Goal: Transaction & Acquisition: Purchase product/service

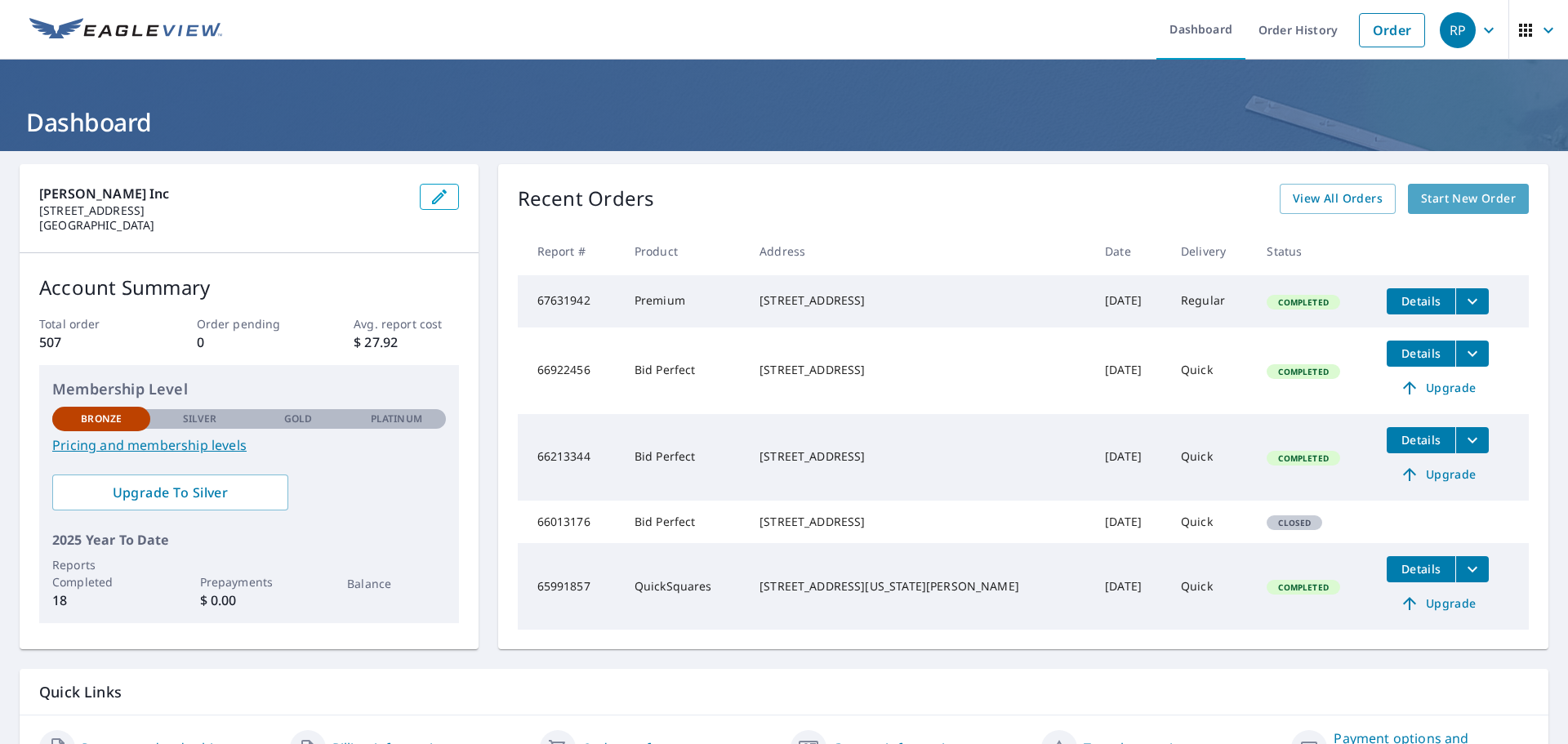
click at [1421, 206] on span "Start New Order" at bounding box center [1468, 198] width 95 height 20
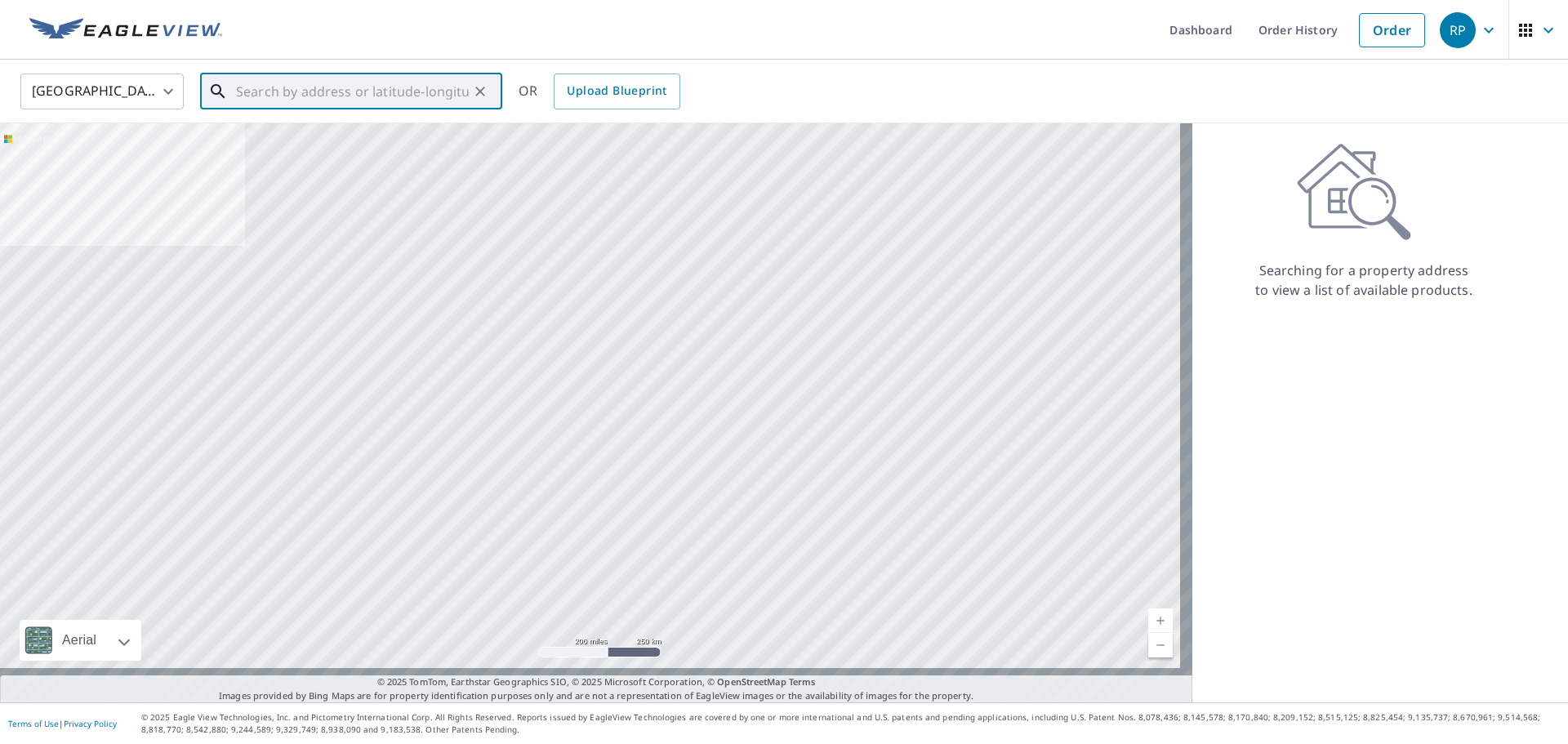
drag, startPoint x: 270, startPoint y: 92, endPoint x: 388, endPoint y: 1, distance: 149.0
click at [272, 93] on input "text" at bounding box center [352, 91] width 233 height 46
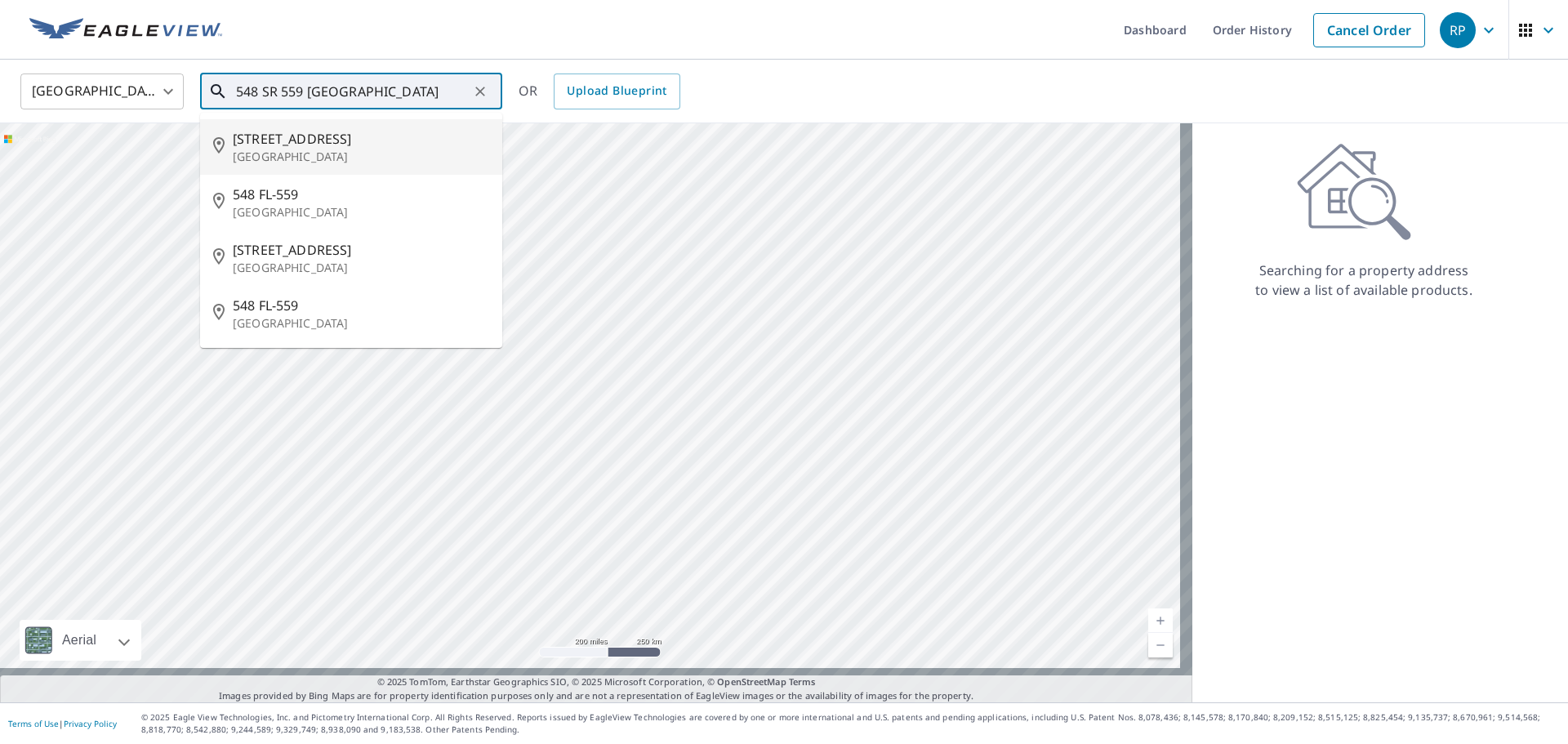
click at [356, 159] on p "[GEOGRAPHIC_DATA]" at bounding box center [361, 157] width 257 height 16
type input "[STREET_ADDRESS]"
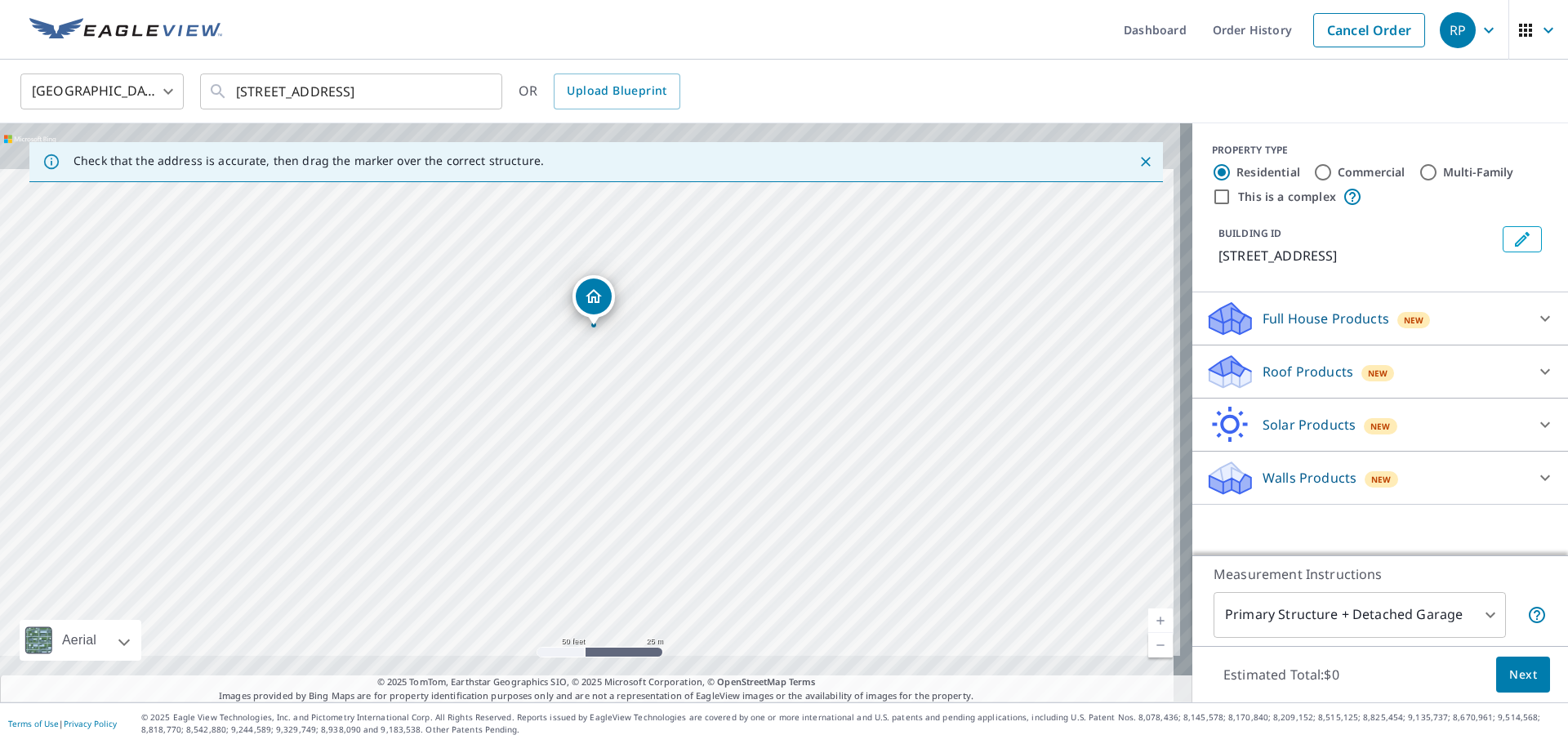
drag, startPoint x: 558, startPoint y: 346, endPoint x: 549, endPoint y: 419, distance: 73.6
click at [549, 419] on div "[STREET_ADDRESS]" at bounding box center [596, 413] width 1192 height 579
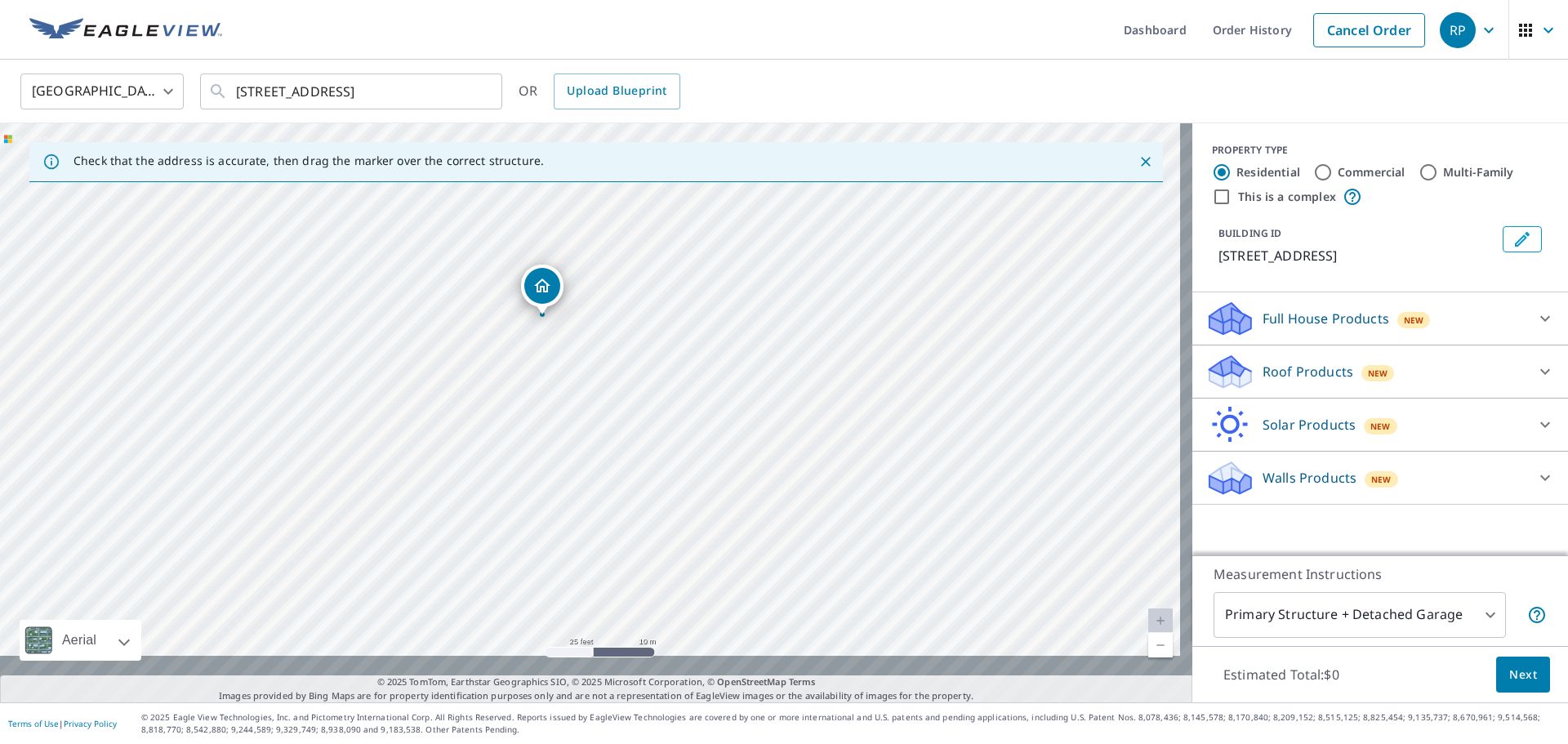
drag, startPoint x: 586, startPoint y: 368, endPoint x: 484, endPoint y: 445, distance: 127.8
click at [484, 445] on div "[STREET_ADDRESS]" at bounding box center [596, 413] width 1192 height 579
click at [1535, 362] on icon at bounding box center [1544, 371] width 19 height 19
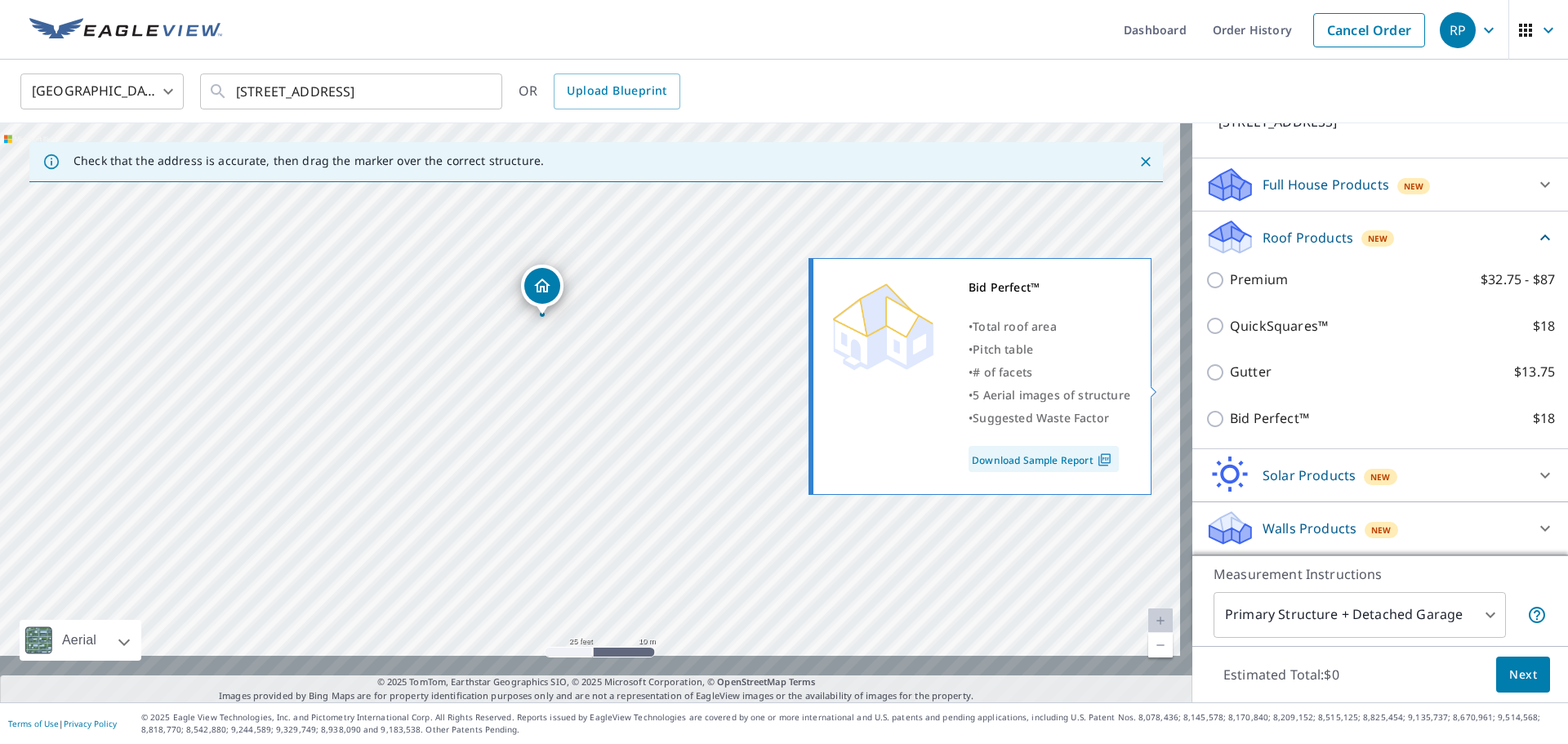
scroll to position [247, 0]
click at [1207, 409] on input "Bid Perfect™ $18" at bounding box center [1217, 419] width 25 height 19
checkbox input "true"
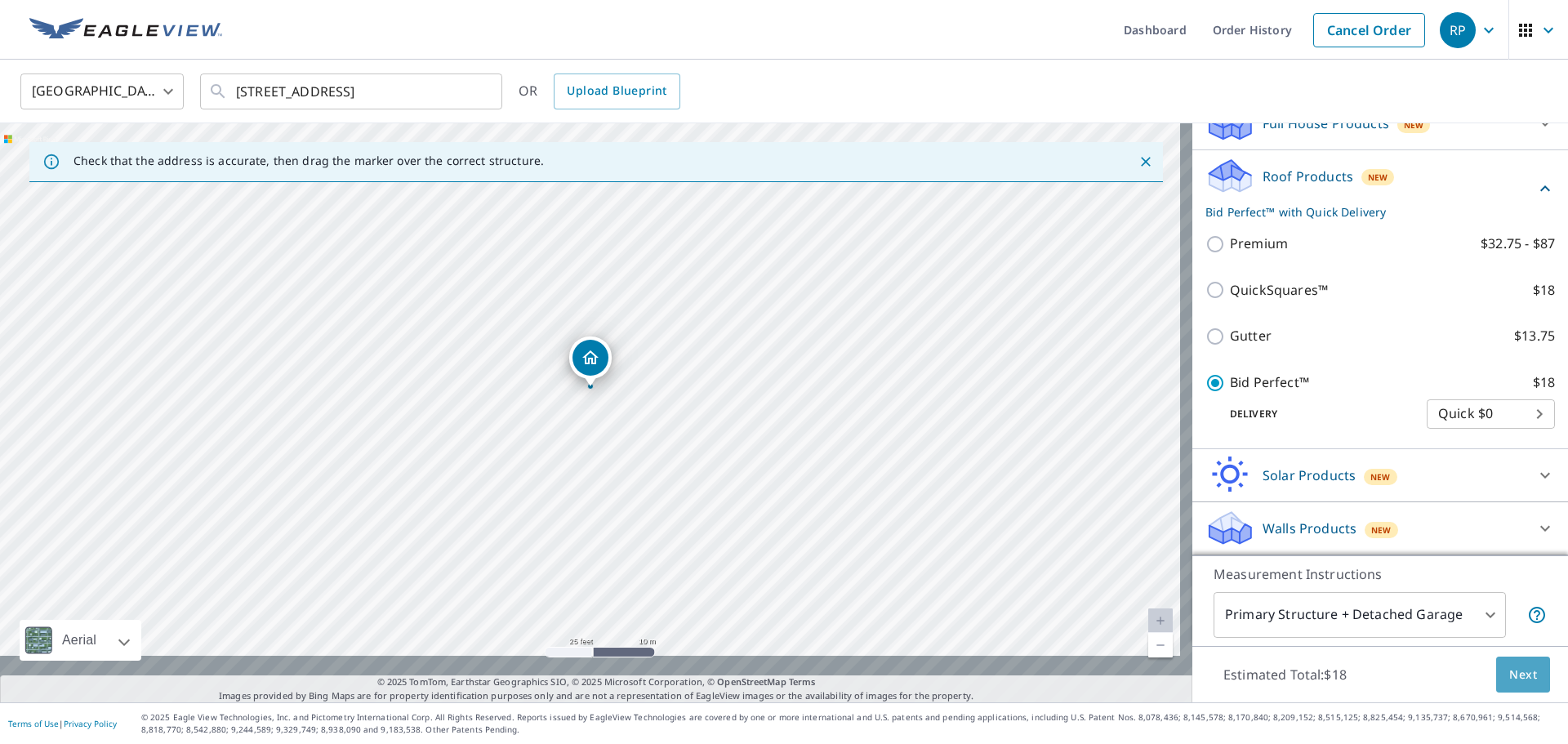
click at [1513, 665] on span "Next" at bounding box center [1523, 675] width 27 height 20
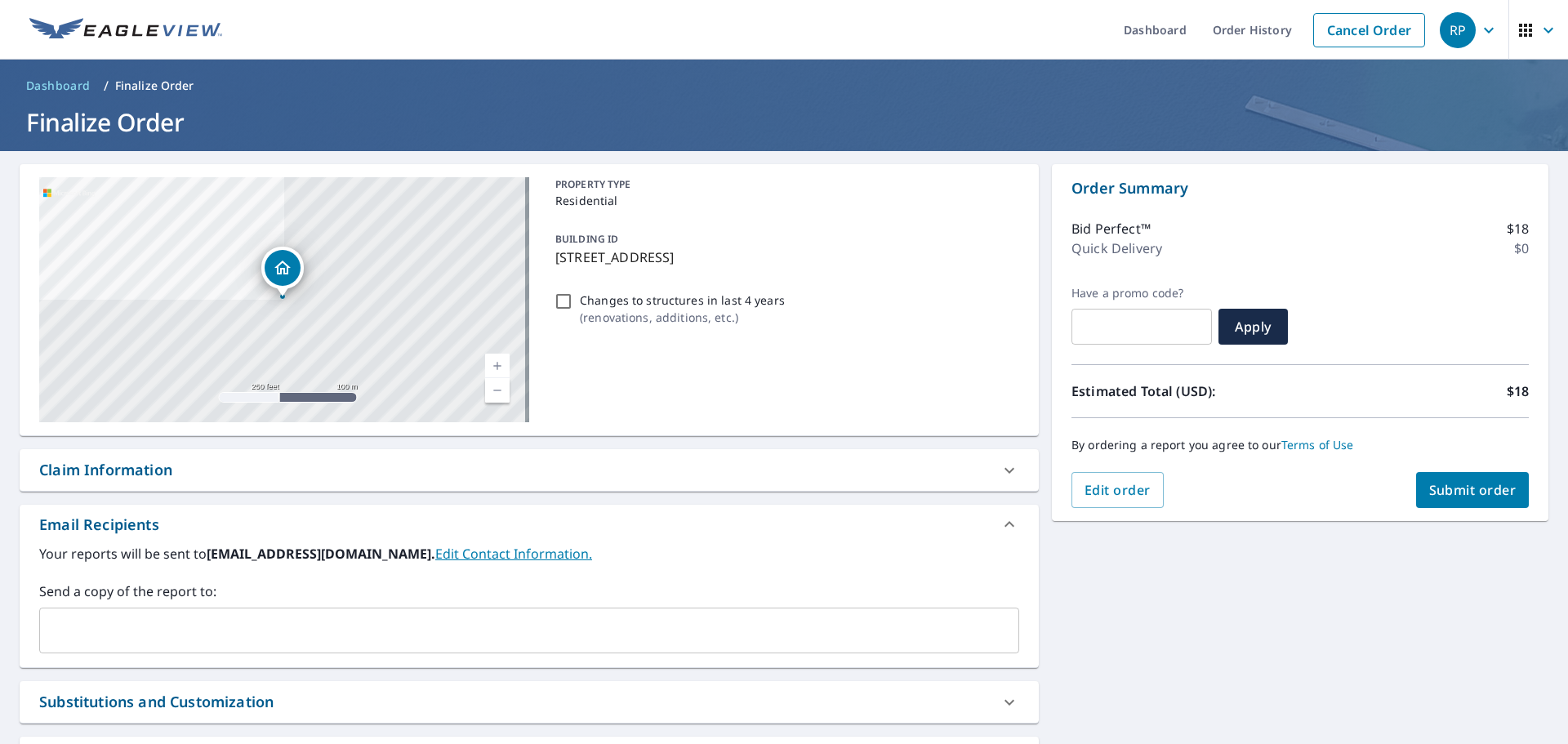
click at [1486, 498] on span "Submit order" at bounding box center [1473, 490] width 88 height 18
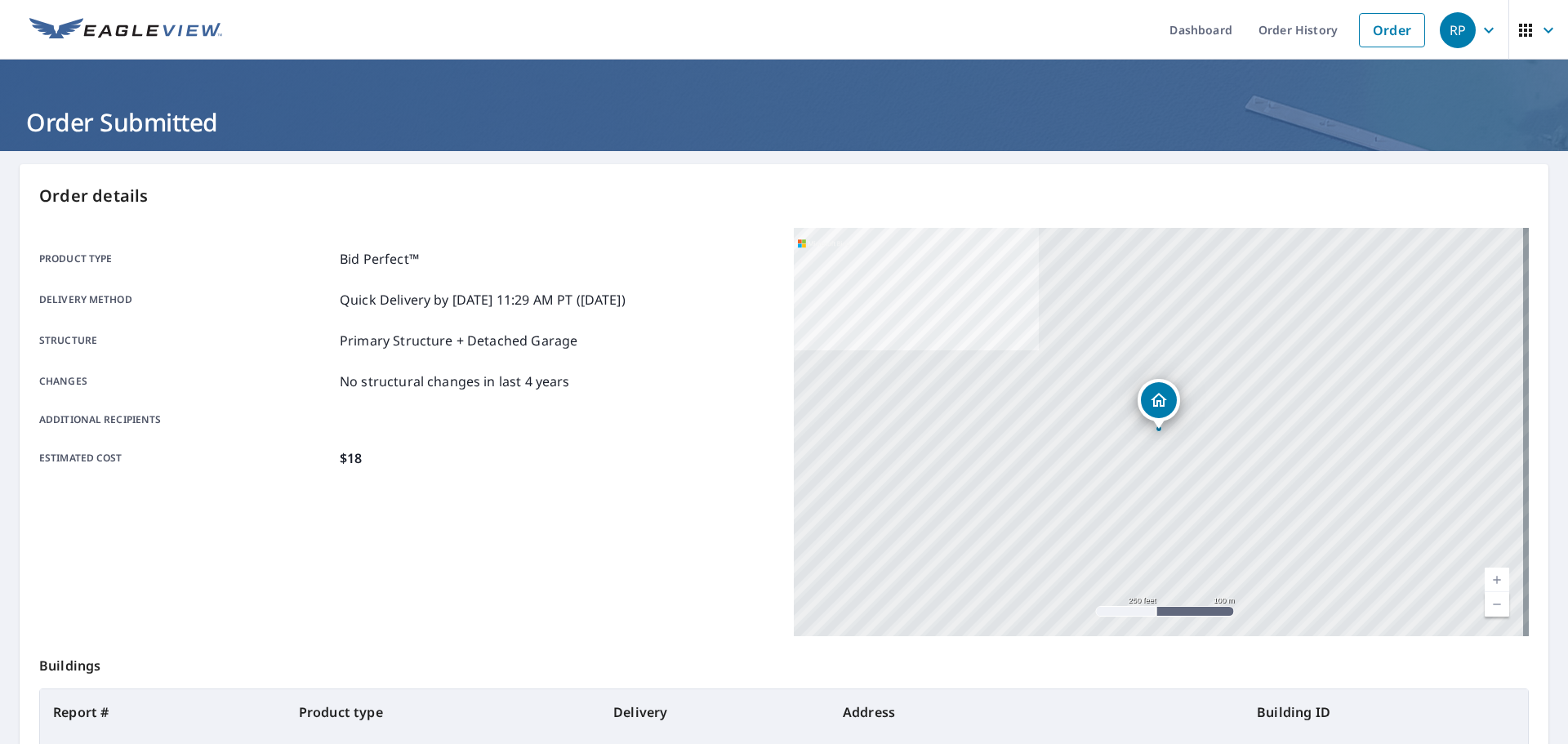
click at [1479, 27] on icon "button" at bounding box center [1489, 29] width 19 height 19
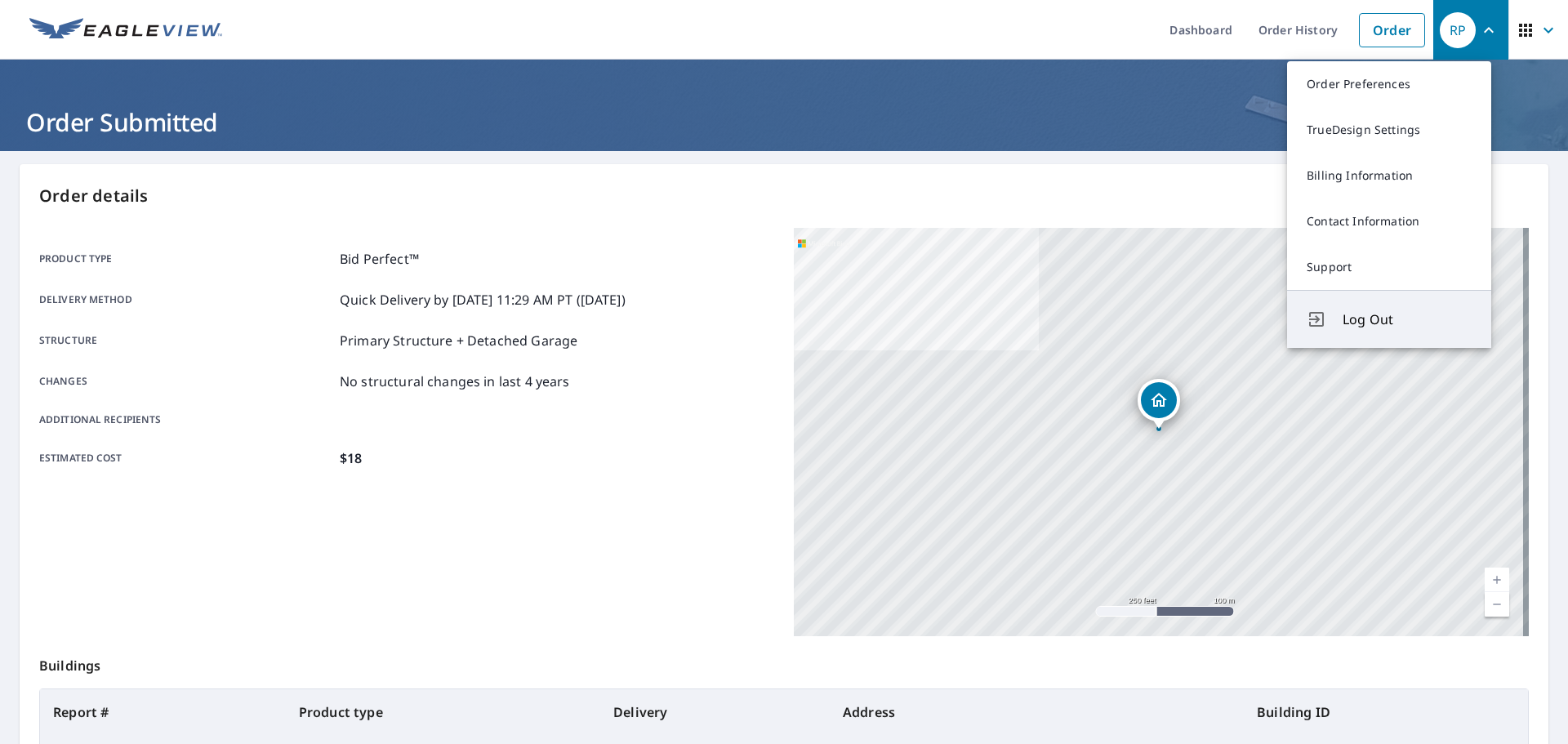
click at [1352, 329] on span "Log Out" at bounding box center [1406, 319] width 129 height 19
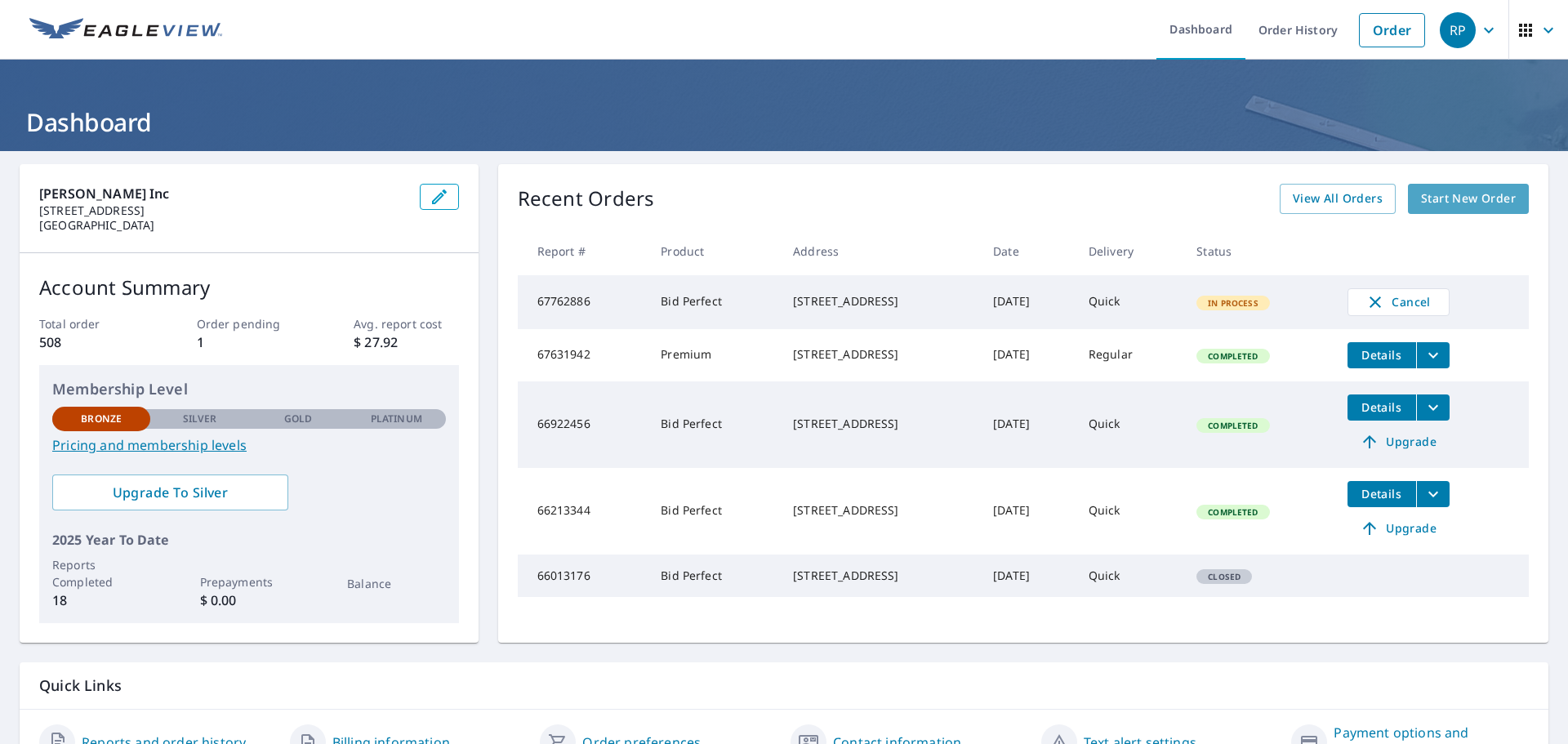
click at [1427, 195] on span "Start New Order" at bounding box center [1468, 198] width 95 height 20
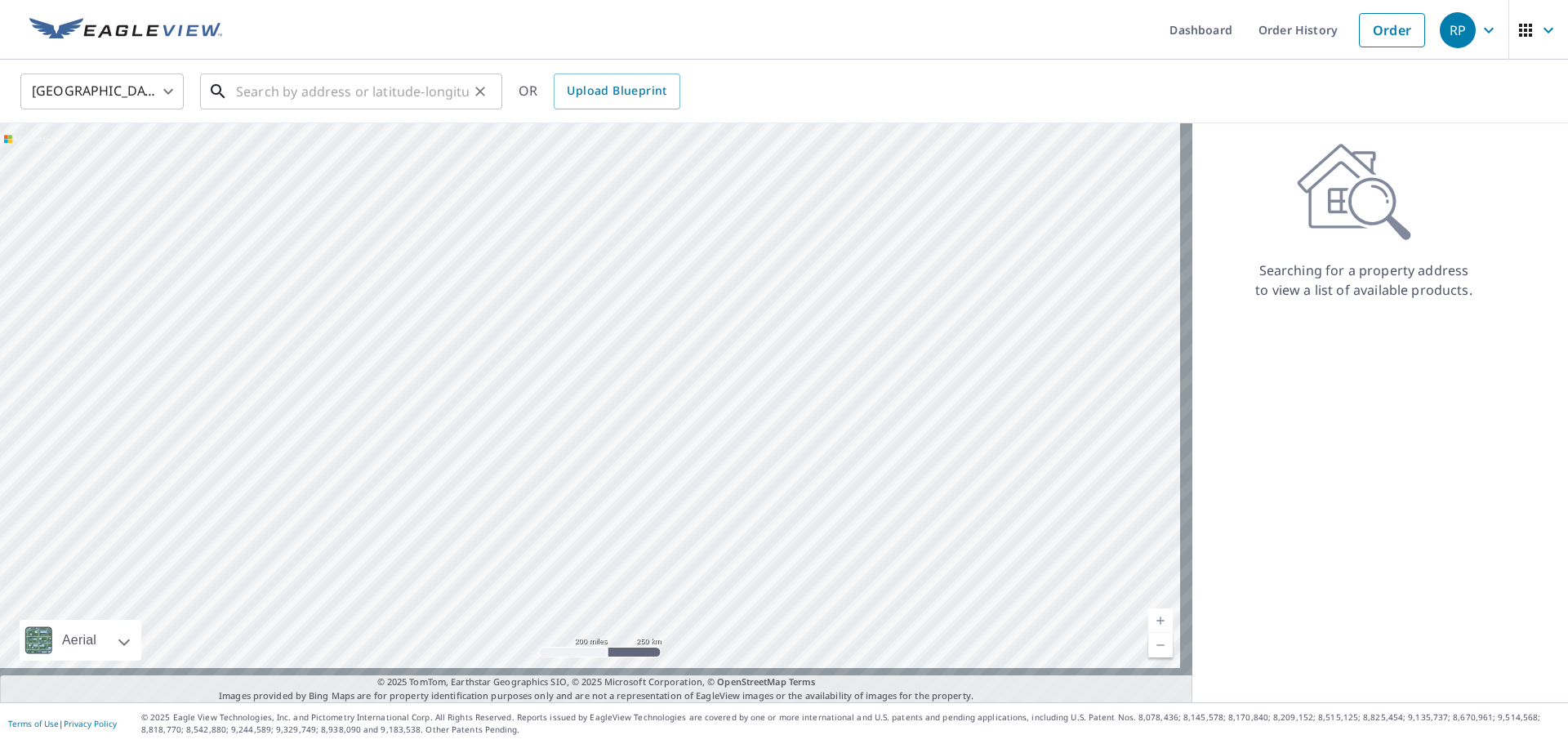
click at [274, 97] on input "text" at bounding box center [352, 91] width 233 height 46
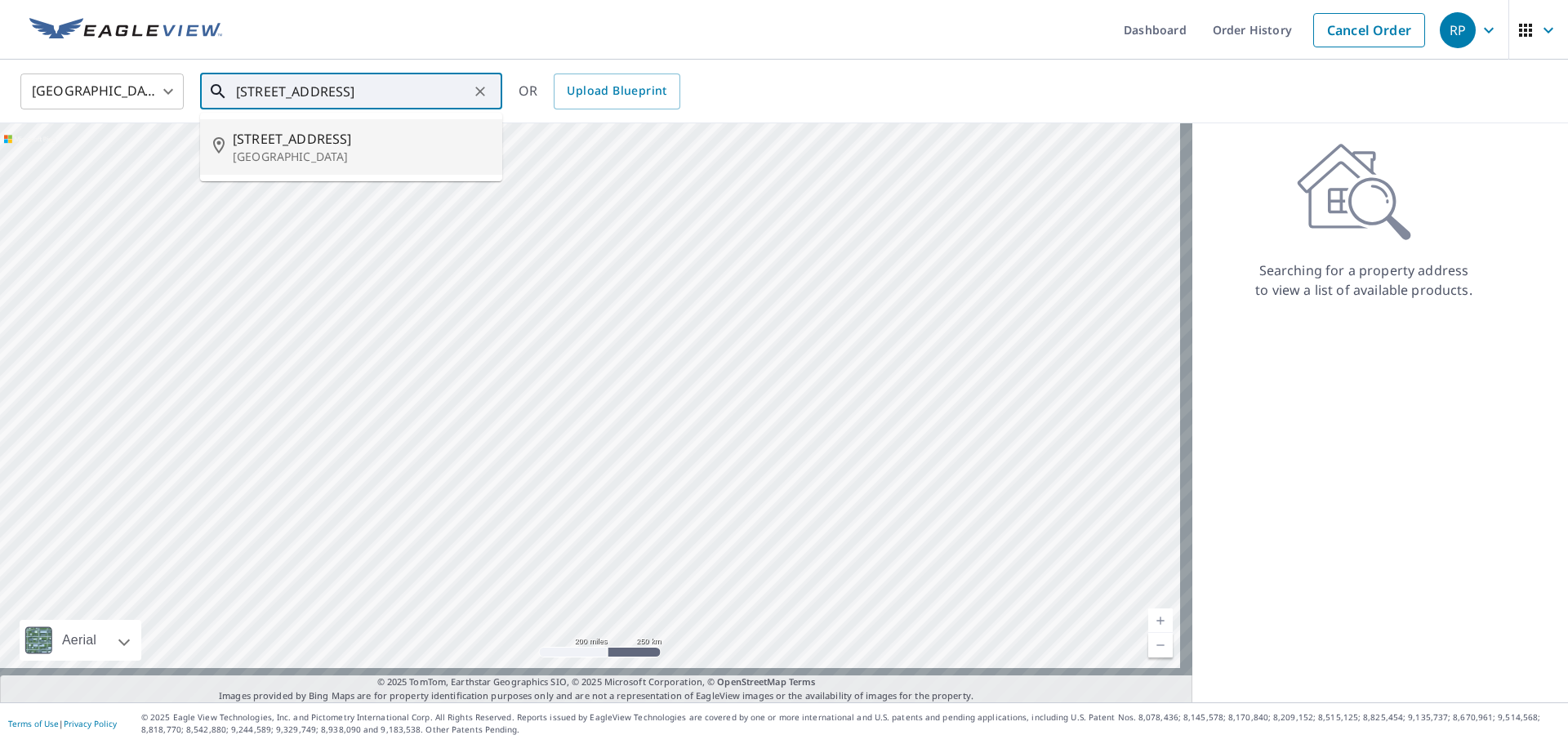
click at [344, 165] on p "Winter Haven, FL 33884" at bounding box center [361, 157] width 257 height 16
type input "105 Woden Way Winter Haven, FL 33884"
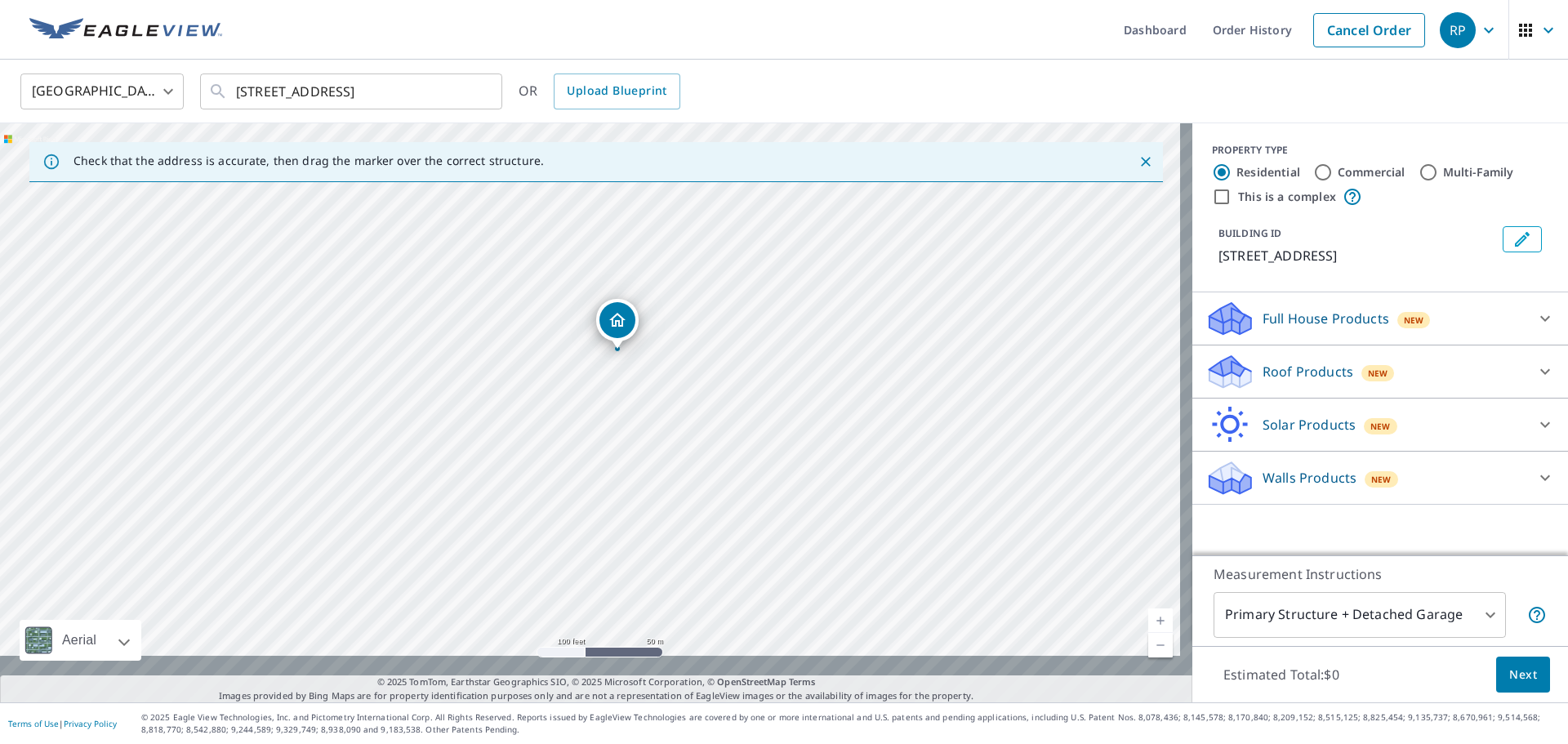
drag, startPoint x: 691, startPoint y: 341, endPoint x: 645, endPoint y: 551, distance: 215.0
click at [645, 551] on div "105 Woden Way Winter Haven, FL 33884" at bounding box center [596, 413] width 1192 height 579
drag, startPoint x: 683, startPoint y: 425, endPoint x: 661, endPoint y: 590, distance: 166.5
click at [661, 590] on div "105 Woden Way Winter Haven, FL 33884" at bounding box center [596, 413] width 1192 height 579
drag, startPoint x: 600, startPoint y: 328, endPoint x: 627, endPoint y: 501, distance: 175.1
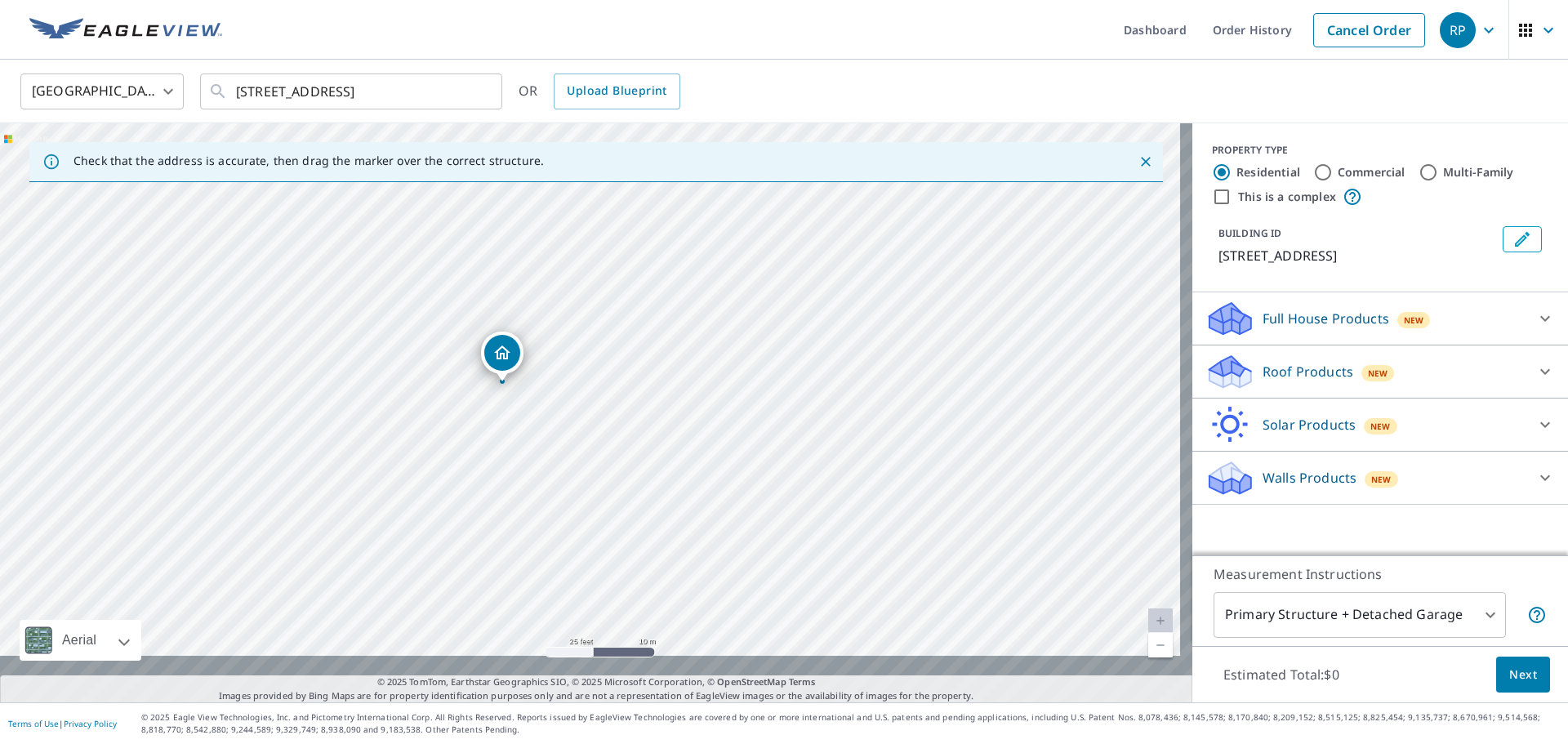
click at [627, 501] on div "105 Woden Way Winter Haven, FL 33884" at bounding box center [596, 413] width 1192 height 579
click at [1535, 381] on icon at bounding box center [1544, 371] width 19 height 19
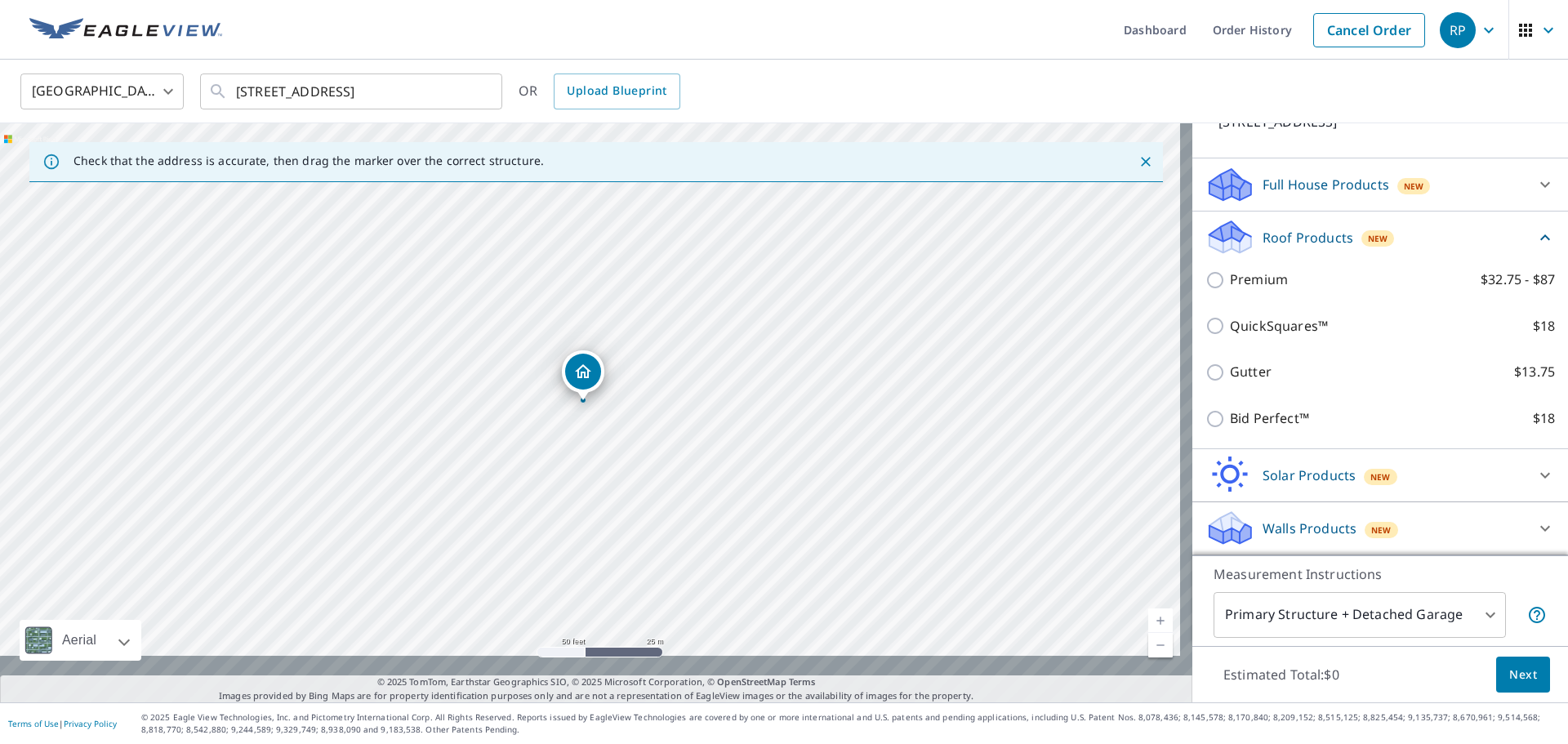
scroll to position [263, 0]
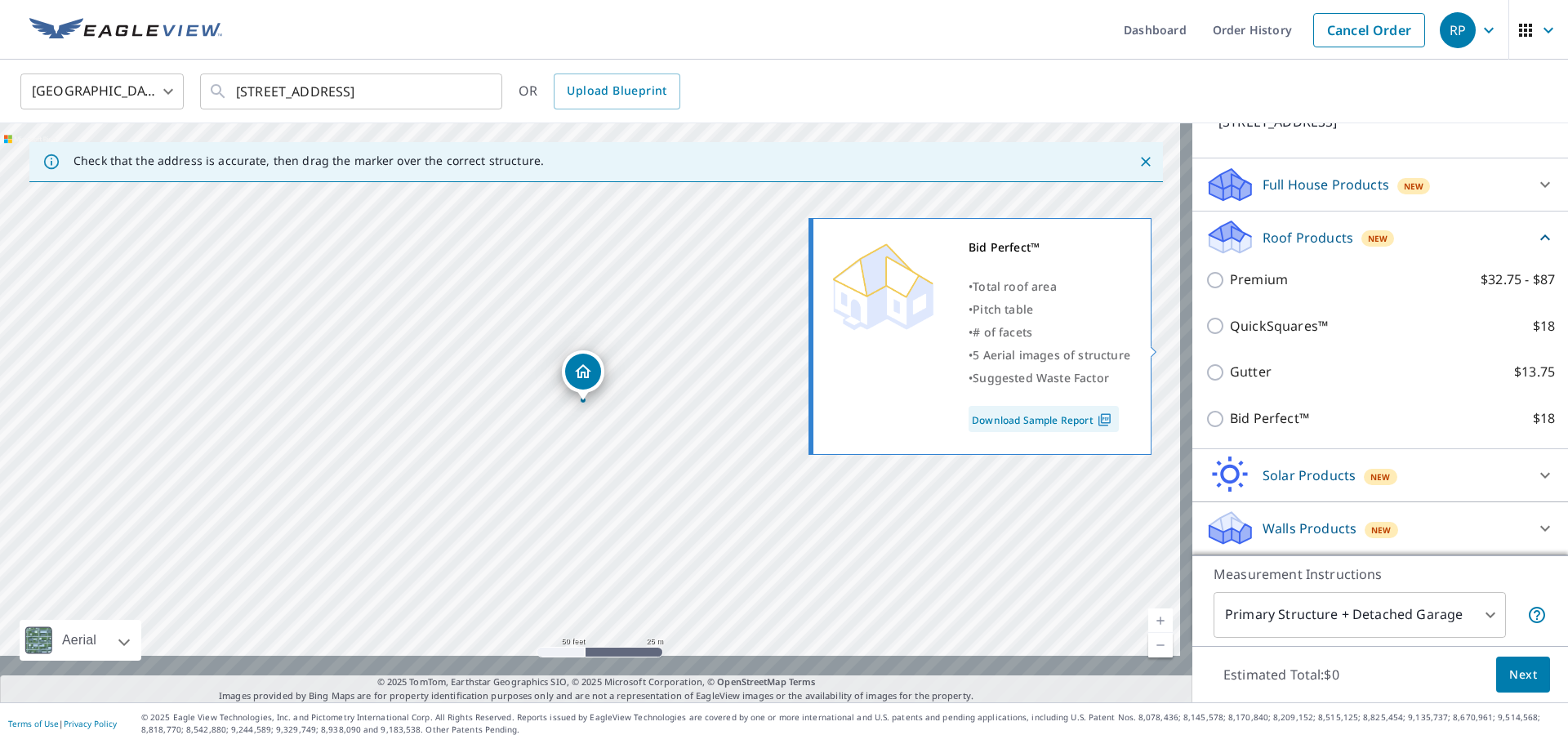
click at [1206, 409] on input "Bid Perfect™ $18" at bounding box center [1217, 419] width 25 height 19
checkbox input "true"
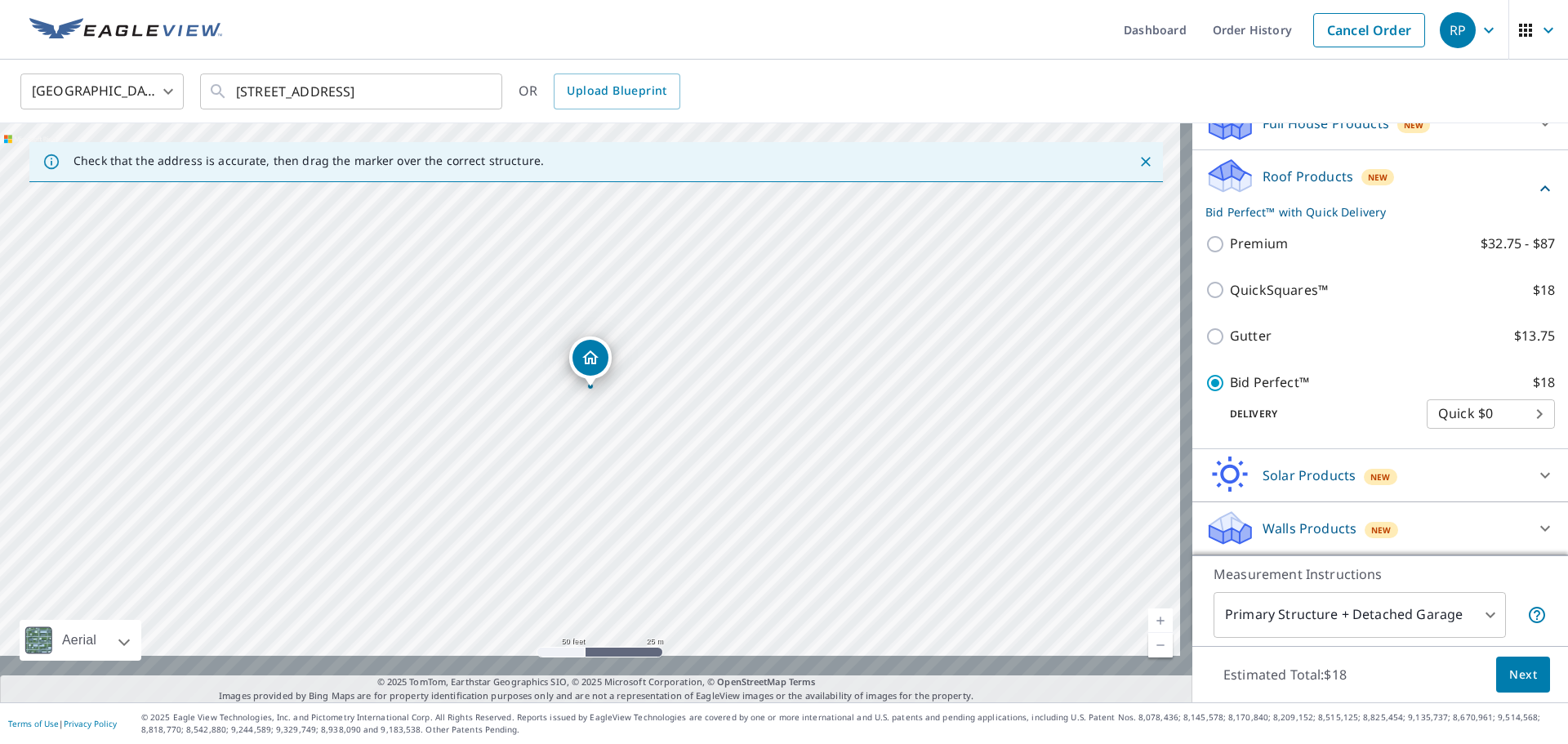
scroll to position [327, 0]
click at [1510, 665] on span "Next" at bounding box center [1523, 675] width 27 height 20
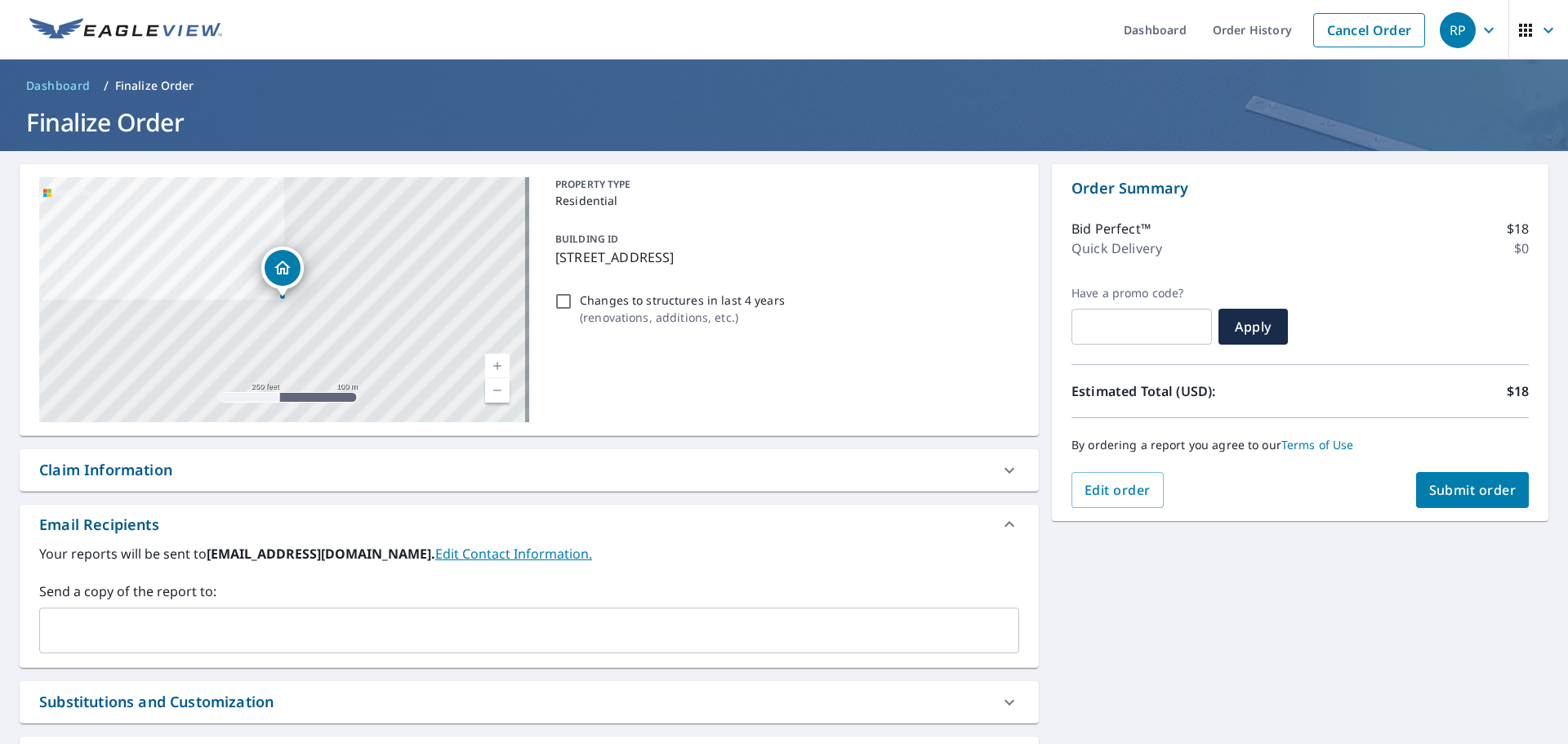
click at [1467, 482] on span "Submit order" at bounding box center [1473, 490] width 88 height 18
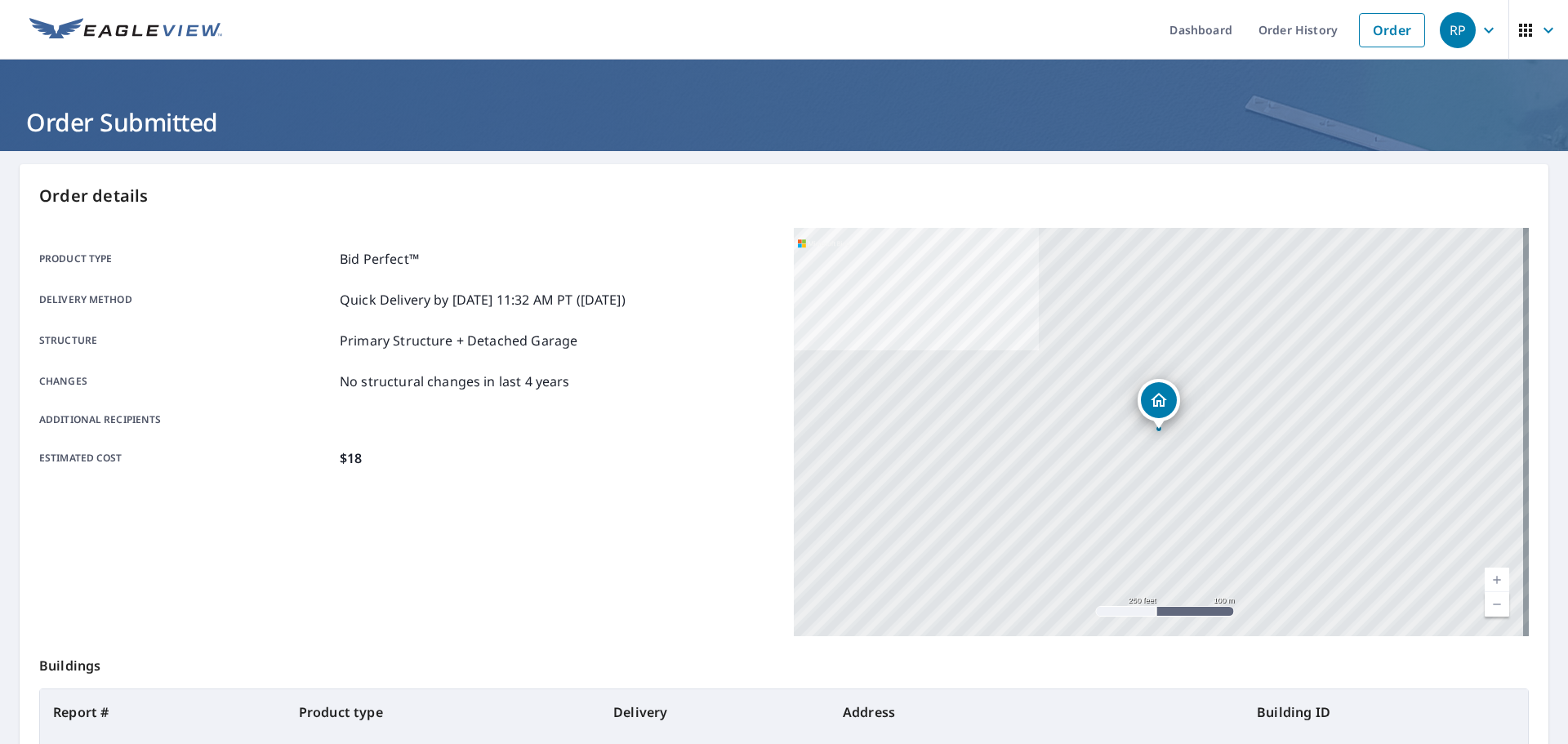
click at [1479, 24] on icon "button" at bounding box center [1489, 29] width 19 height 19
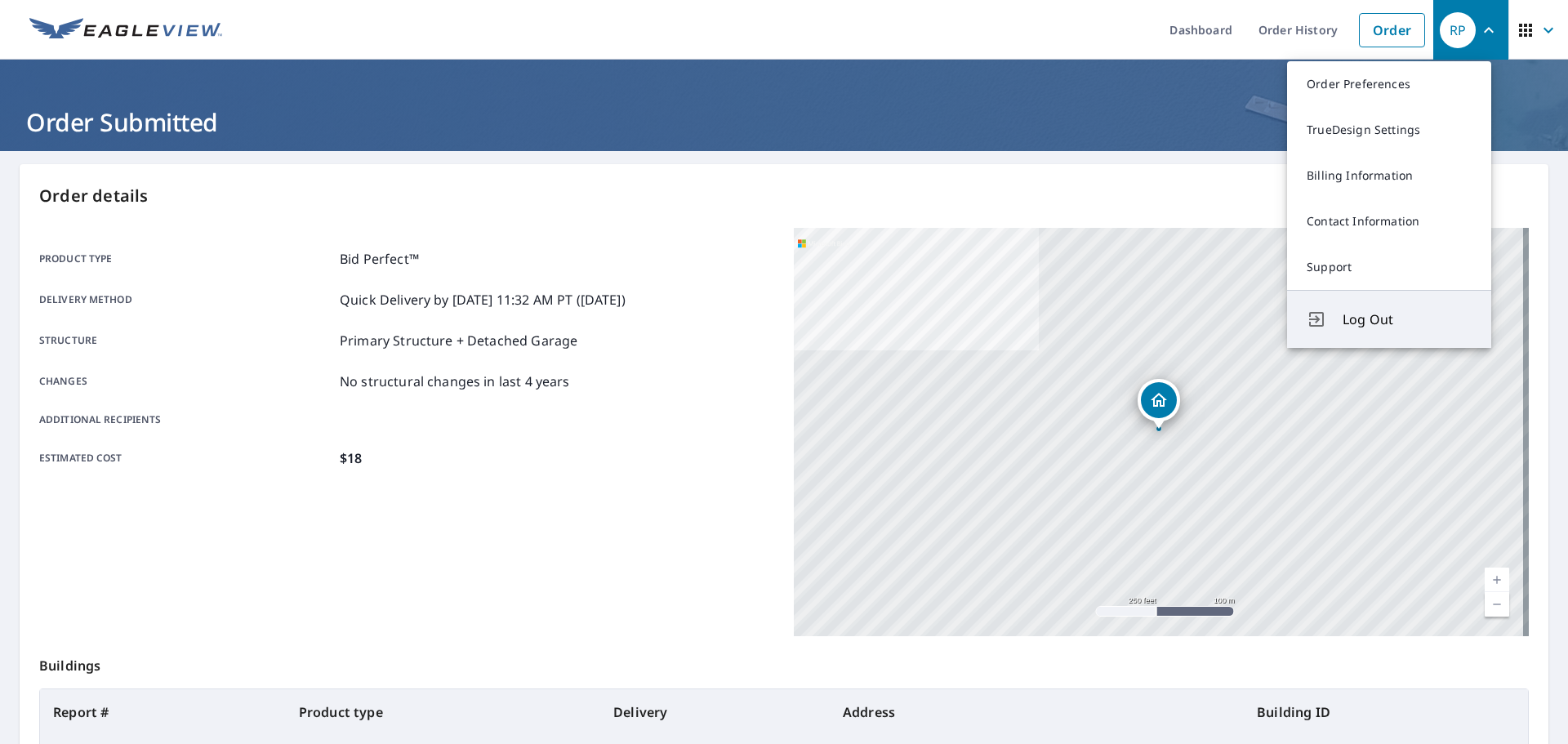
click at [1379, 329] on span "Log Out" at bounding box center [1406, 319] width 129 height 19
